Goal: Find contact information: Find contact information

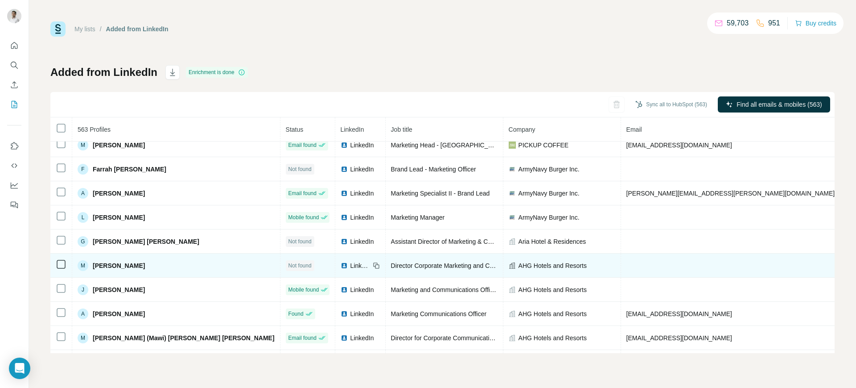
scroll to position [140, 0]
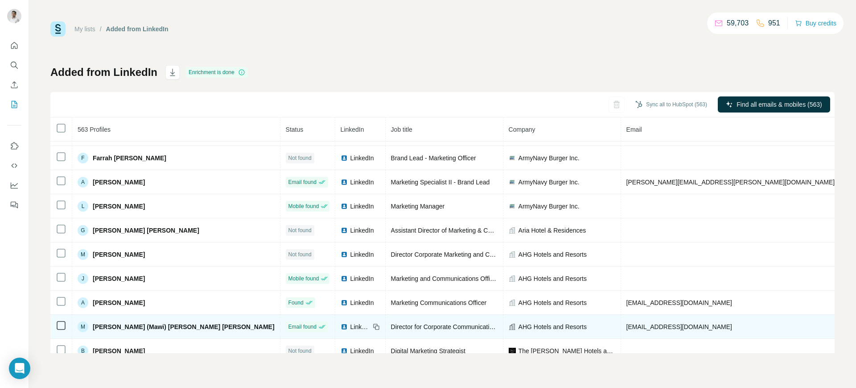
click at [621, 331] on td "[EMAIL_ADDRESS][DOMAIN_NAME]" at bounding box center [731, 326] width 220 height 24
copy span "[EMAIL_ADDRESS][DOMAIN_NAME]"
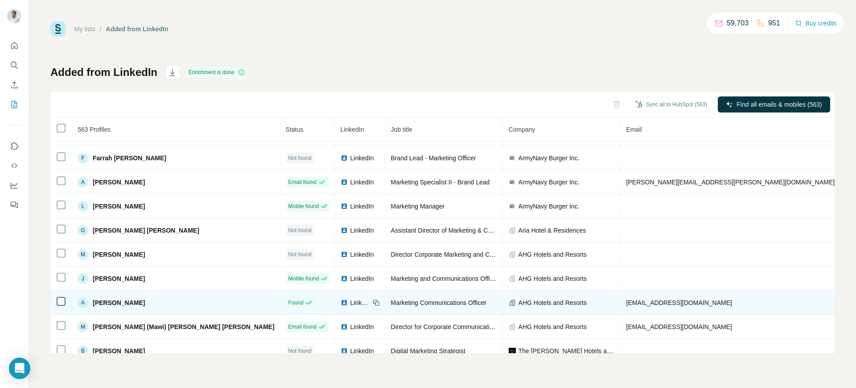
click at [627, 301] on span "[EMAIL_ADDRESS][DOMAIN_NAME]" at bounding box center [680, 302] width 106 height 7
copy span "[EMAIL_ADDRESS][DOMAIN_NAME]"
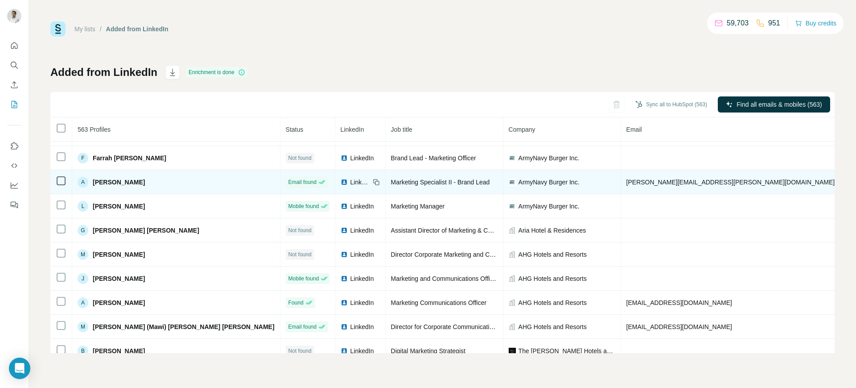
click at [627, 180] on span "[PERSON_NAME][EMAIL_ADDRESS][PERSON_NAME][DOMAIN_NAME]" at bounding box center [731, 181] width 209 height 7
copy span "[PERSON_NAME][EMAIL_ADDRESS][PERSON_NAME][DOMAIN_NAME]"
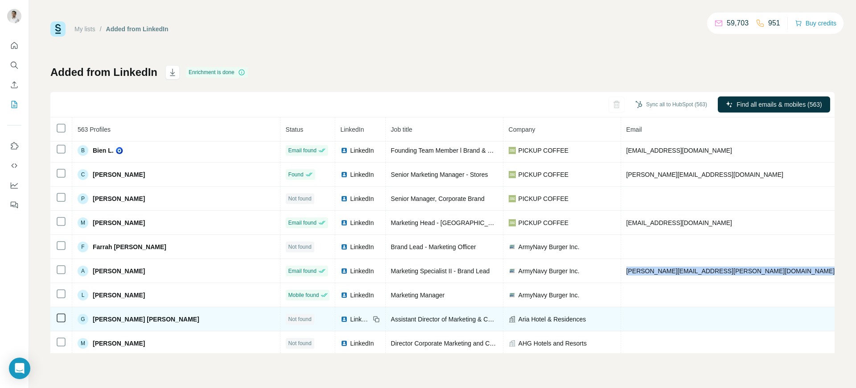
scroll to position [51, 0]
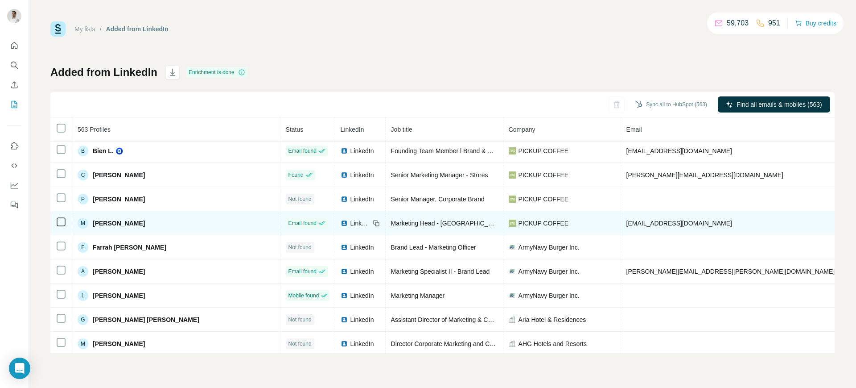
click at [627, 224] on span "[EMAIL_ADDRESS][DOMAIN_NAME]" at bounding box center [680, 222] width 106 height 7
copy span "[EMAIL_ADDRESS][DOMAIN_NAME]"
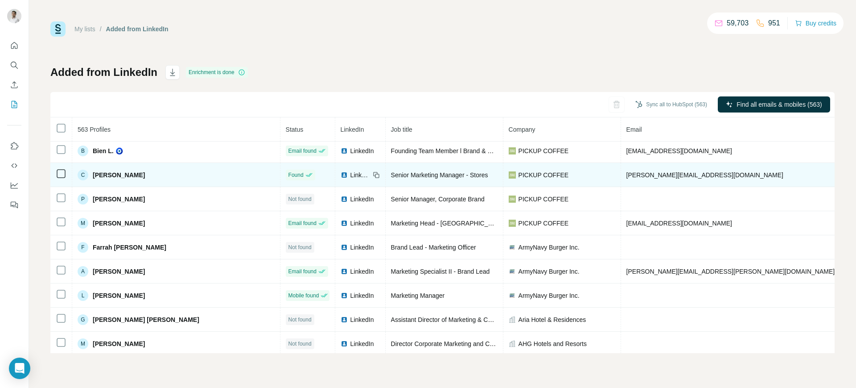
click at [627, 174] on span "[PERSON_NAME][EMAIL_ADDRESS][DOMAIN_NAME]" at bounding box center [705, 174] width 157 height 7
copy span "[PERSON_NAME][EMAIL_ADDRESS][DOMAIN_NAME]"
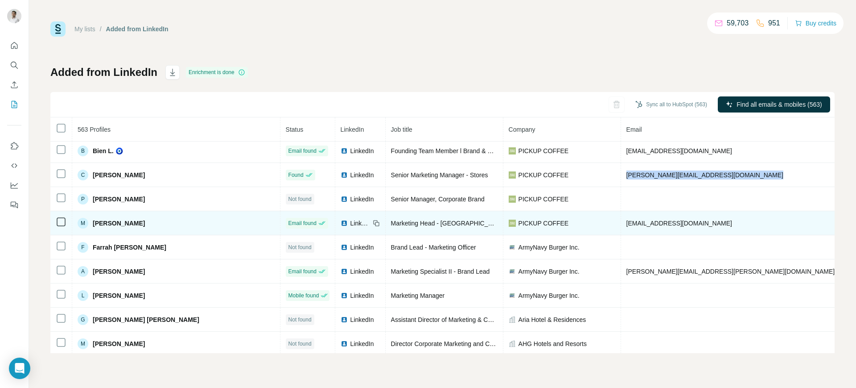
scroll to position [0, 0]
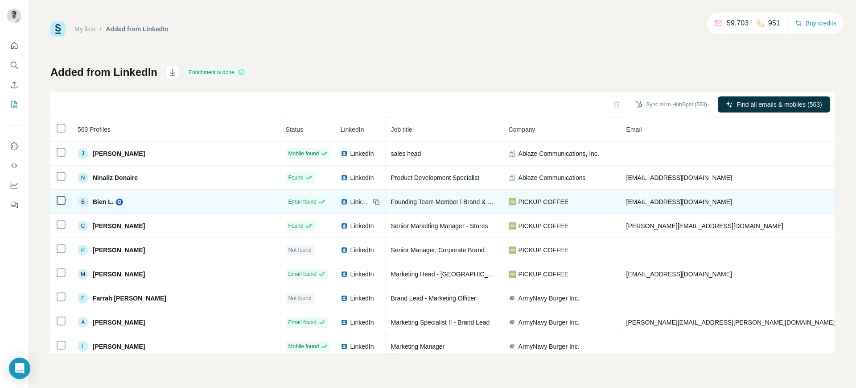
click at [627, 199] on span "[EMAIL_ADDRESS][DOMAIN_NAME]" at bounding box center [680, 201] width 106 height 7
copy span "[EMAIL_ADDRESS][DOMAIN_NAME]"
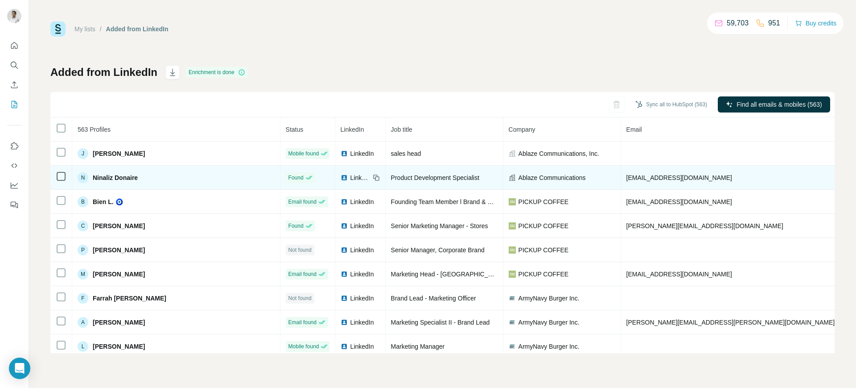
click at [627, 175] on span "[EMAIL_ADDRESS][DOMAIN_NAME]" at bounding box center [680, 177] width 106 height 7
copy span "[EMAIL_ADDRESS][DOMAIN_NAME]"
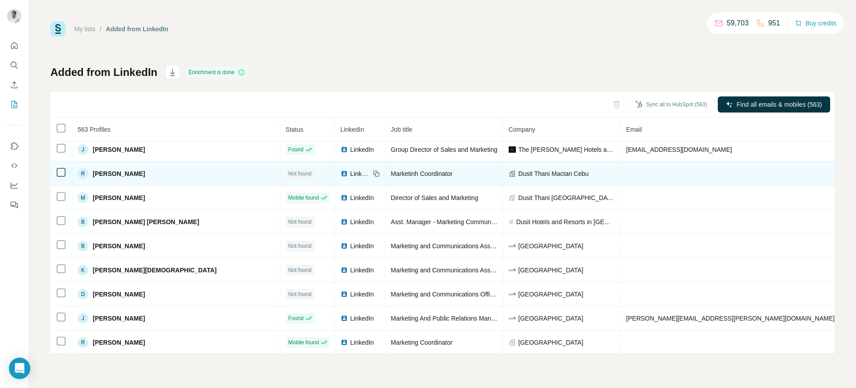
scroll to position [445, 0]
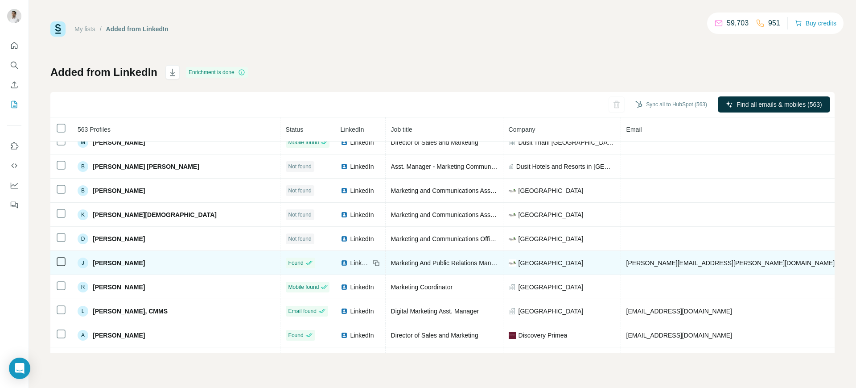
click at [627, 264] on span "[PERSON_NAME][EMAIL_ADDRESS][PERSON_NAME][DOMAIN_NAME]" at bounding box center [731, 262] width 209 height 7
copy span "[PERSON_NAME][EMAIL_ADDRESS][PERSON_NAME][DOMAIN_NAME]"
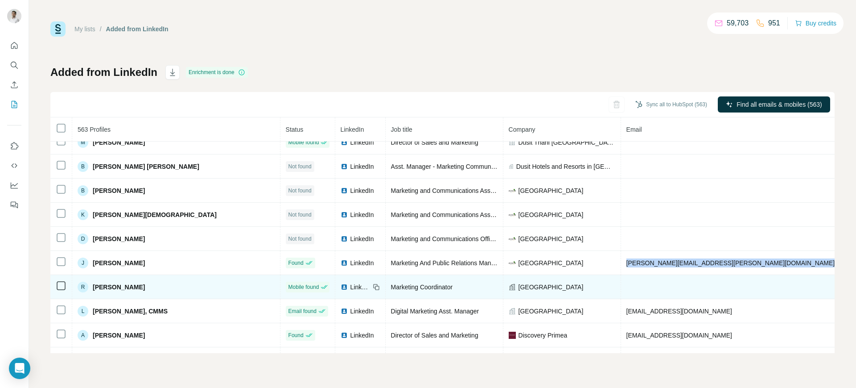
scroll to position [517, 0]
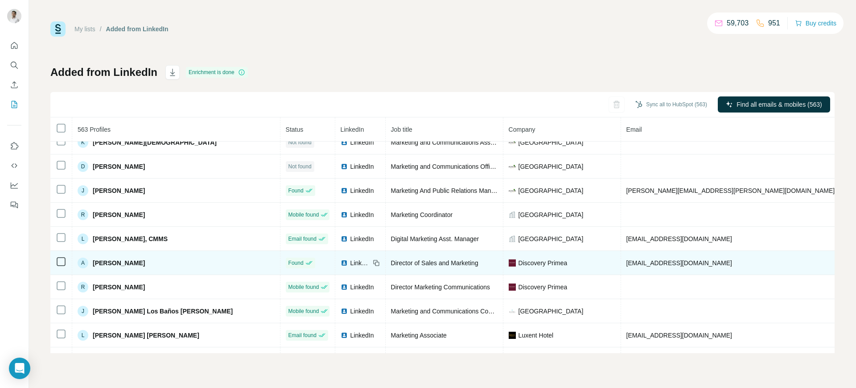
click at [627, 263] on span "[EMAIL_ADDRESS][DOMAIN_NAME]" at bounding box center [680, 262] width 106 height 7
copy span "[EMAIL_ADDRESS][DOMAIN_NAME]"
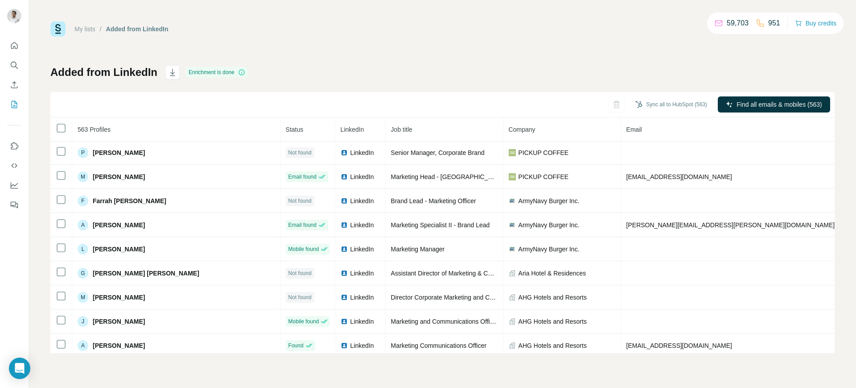
scroll to position [0, 0]
